Goal: Task Accomplishment & Management: Manage account settings

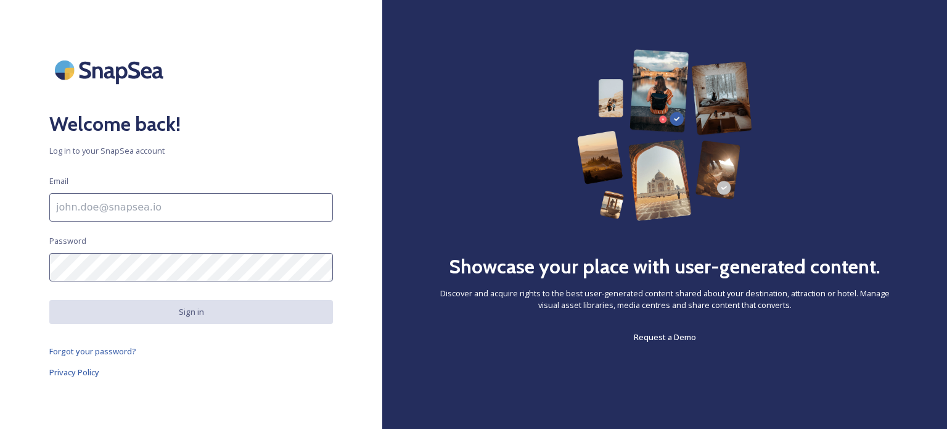
click at [155, 183] on div "Welcome back! Log in to your SnapSea account Email Password Sign in Forgot your…" at bounding box center [191, 214] width 382 height 330
click at [158, 206] on input at bounding box center [191, 207] width 284 height 28
click at [123, 199] on input "To enrich screen reader interactions, please activate Accessibility in Grammarl…" at bounding box center [191, 207] width 284 height 28
click at [188, 213] on input "To enrich screen reader interactions, please activate Accessibility in Grammarl…" at bounding box center [191, 207] width 284 height 28
paste input "Kishan.gupta1@tbo.com"
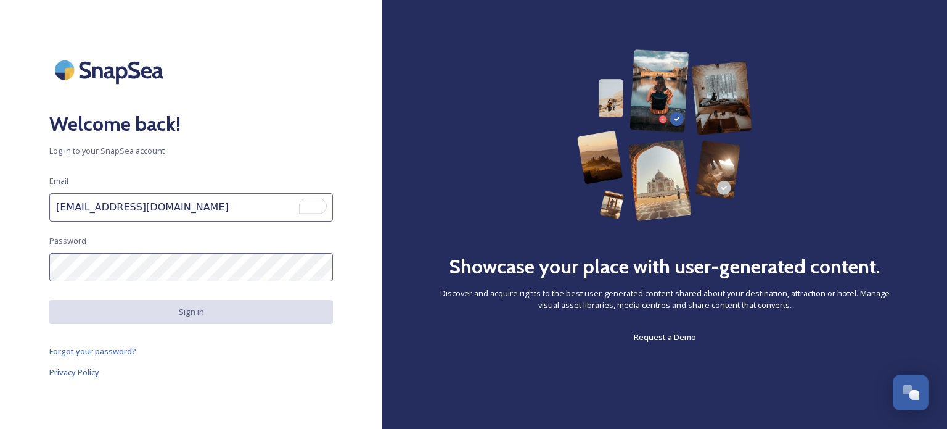
type input "Kishan.gupta1@tbo.com"
click at [920, 219] on div "Showcase your place with user-generated content. Discover and acquire rights to…" at bounding box center [664, 214] width 565 height 429
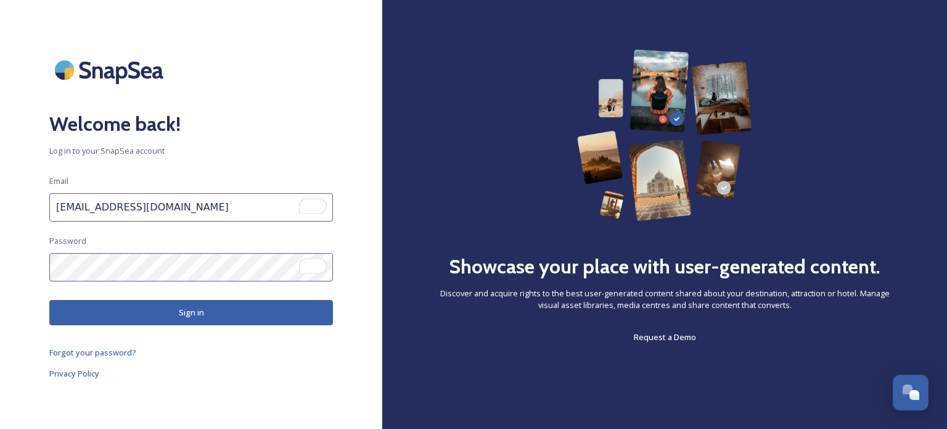
click at [241, 310] on button "Sign in" at bounding box center [191, 312] width 284 height 25
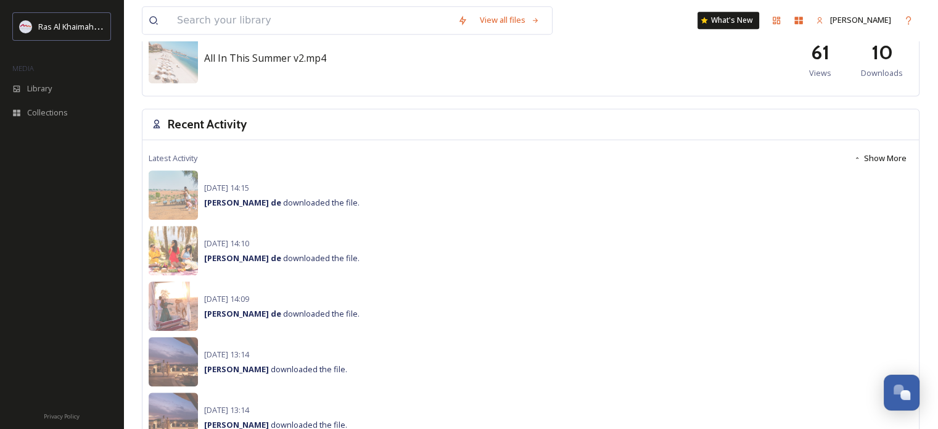
scroll to position [904, 0]
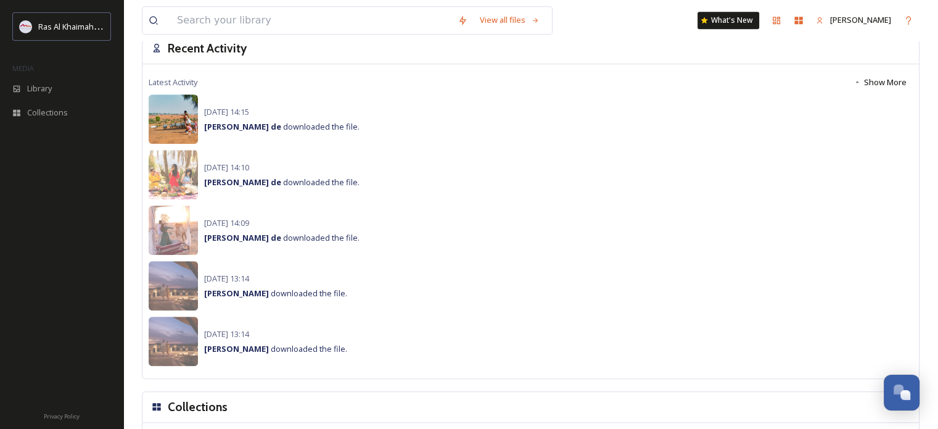
click at [173, 122] on img at bounding box center [173, 118] width 49 height 49
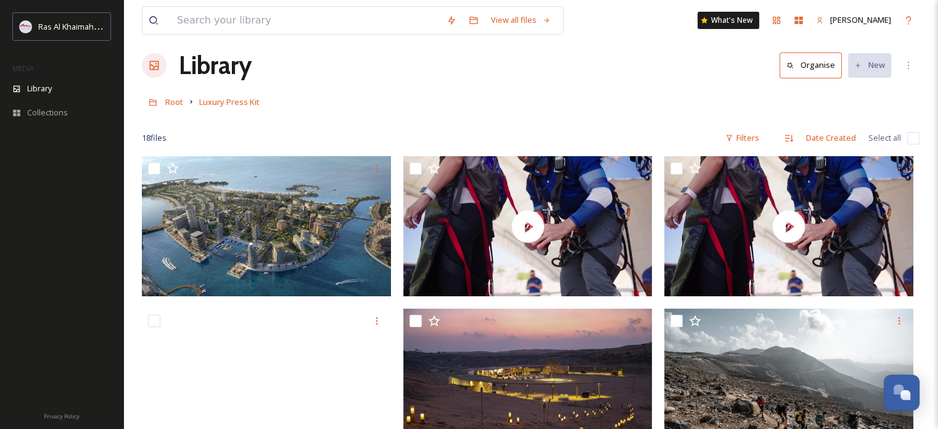
scroll to position [7, 0]
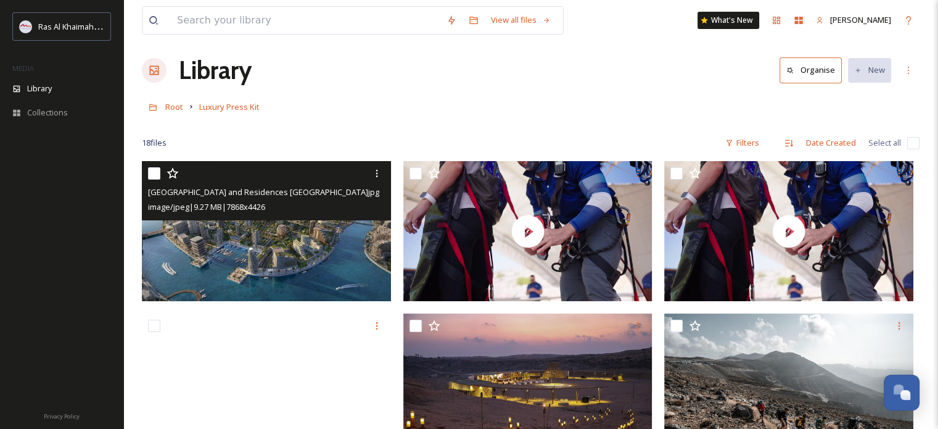
click at [286, 217] on div "Four Seasons Resort and Residences Ras Al Khaimah.jpg image/jpeg | 9.27 MB | 78…" at bounding box center [266, 190] width 249 height 59
click at [288, 238] on img at bounding box center [266, 231] width 249 height 140
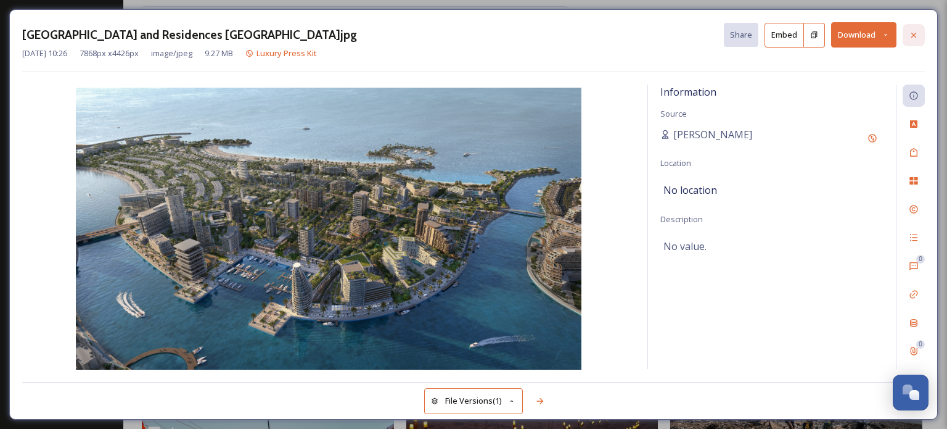
click at [913, 33] on icon at bounding box center [914, 34] width 5 height 5
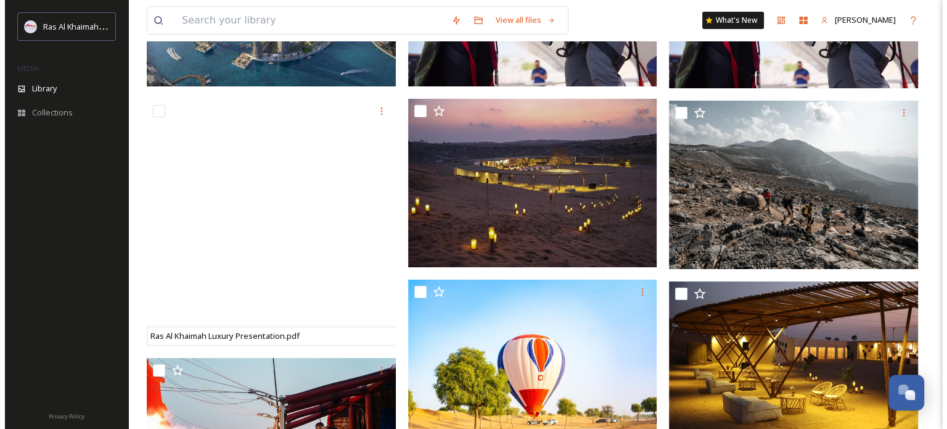
scroll to position [336, 0]
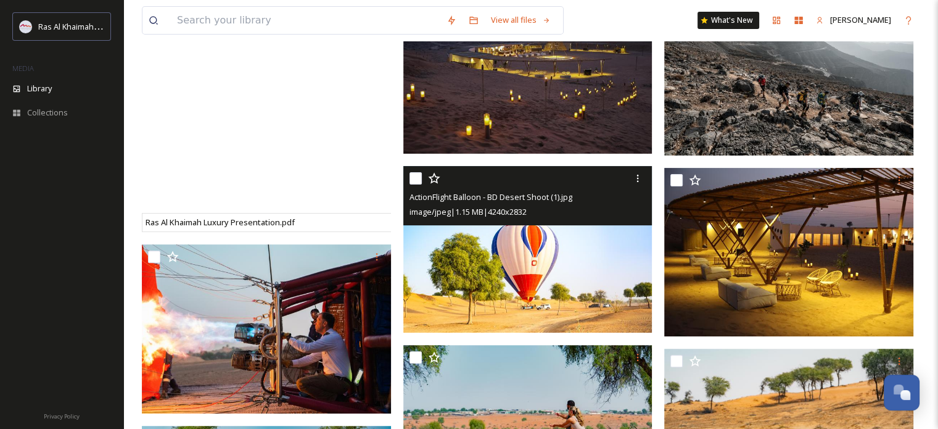
click at [571, 247] on img at bounding box center [527, 249] width 249 height 167
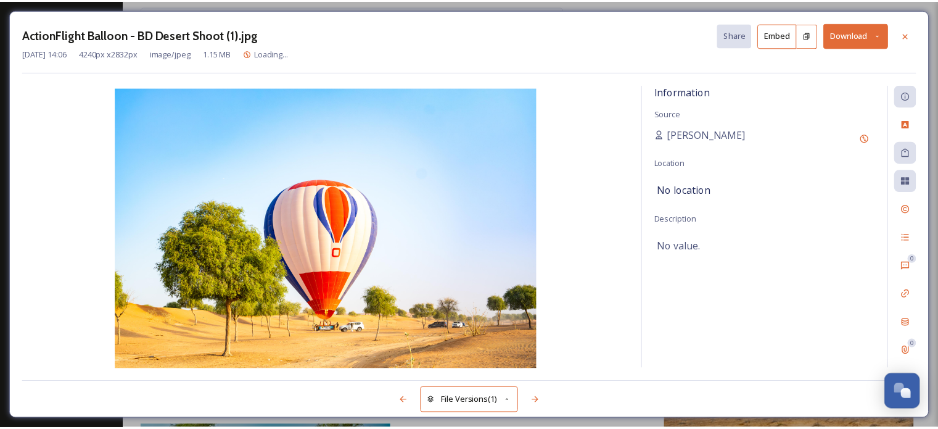
scroll to position [338, 0]
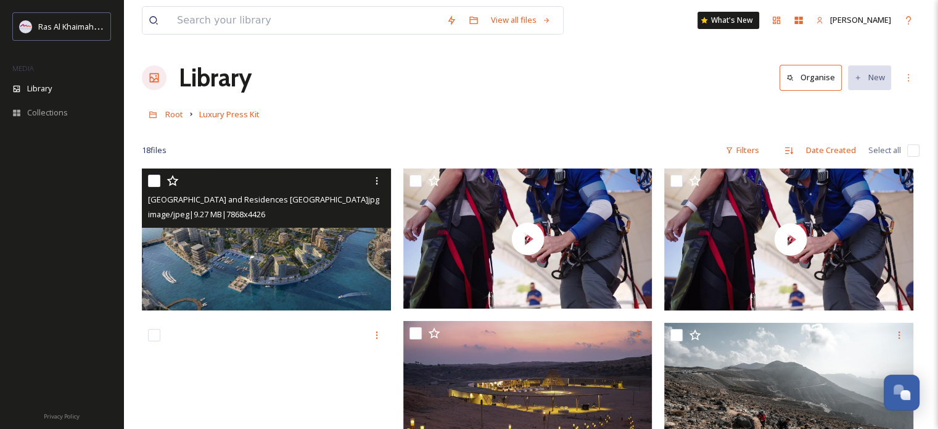
click at [313, 259] on img at bounding box center [268, 239] width 252 height 142
